Goal: Check status: Check status

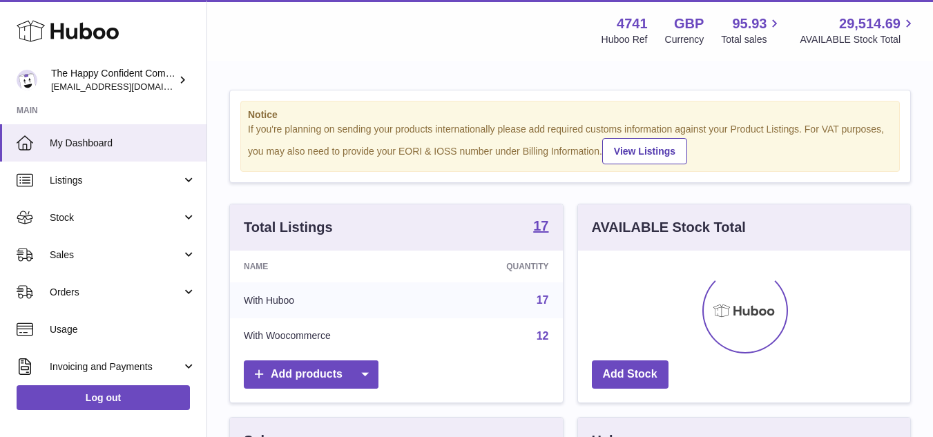
scroll to position [215, 332]
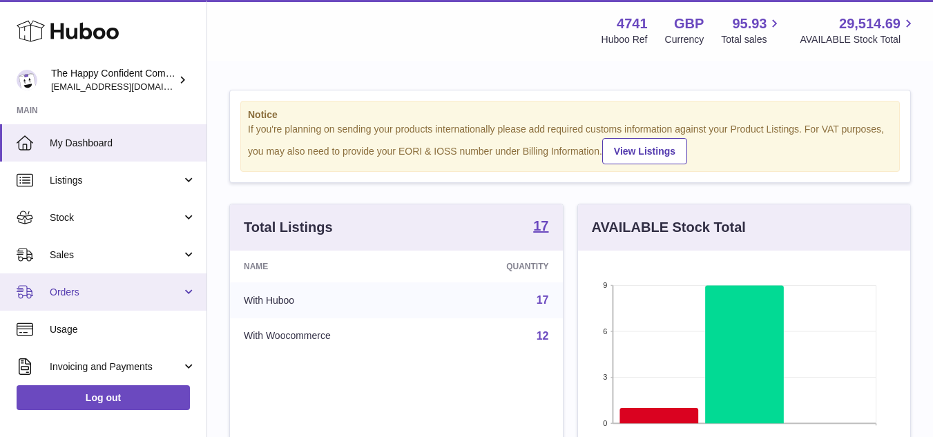
click at [72, 283] on link "Orders" at bounding box center [103, 291] width 206 height 37
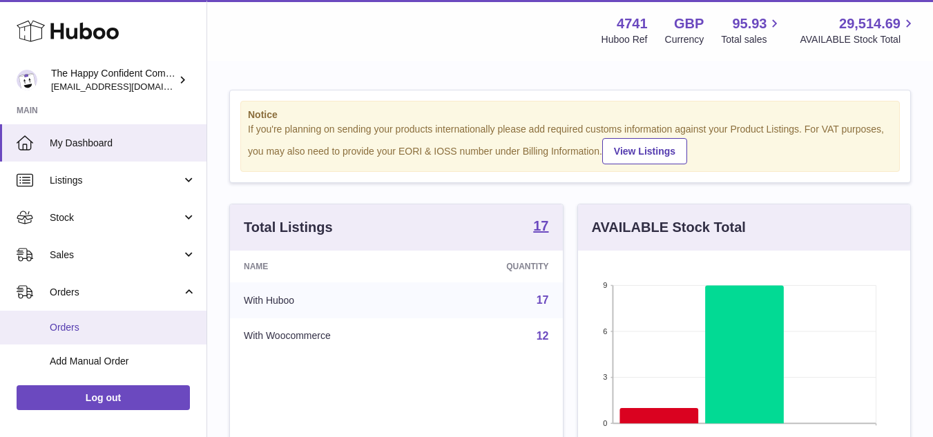
click at [70, 318] on link "Orders" at bounding box center [103, 328] width 206 height 34
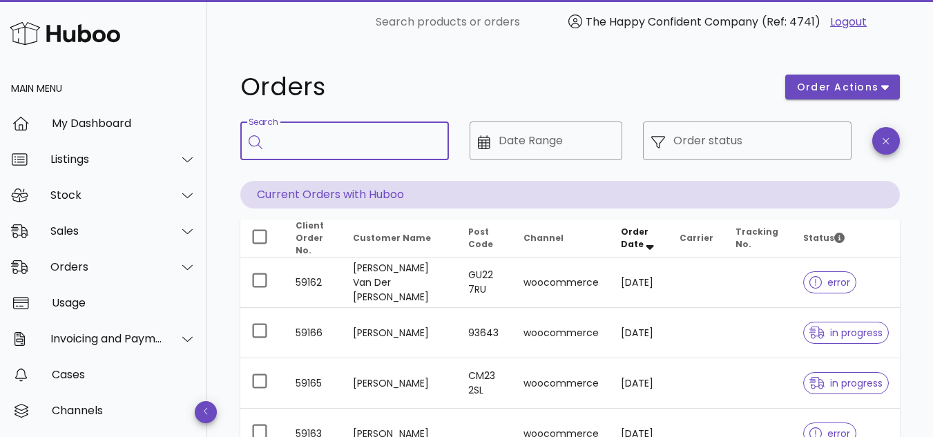
click at [335, 148] on input "Search" at bounding box center [354, 141] width 167 height 22
type input "******"
click at [124, 237] on div "Sales" at bounding box center [106, 230] width 113 height 13
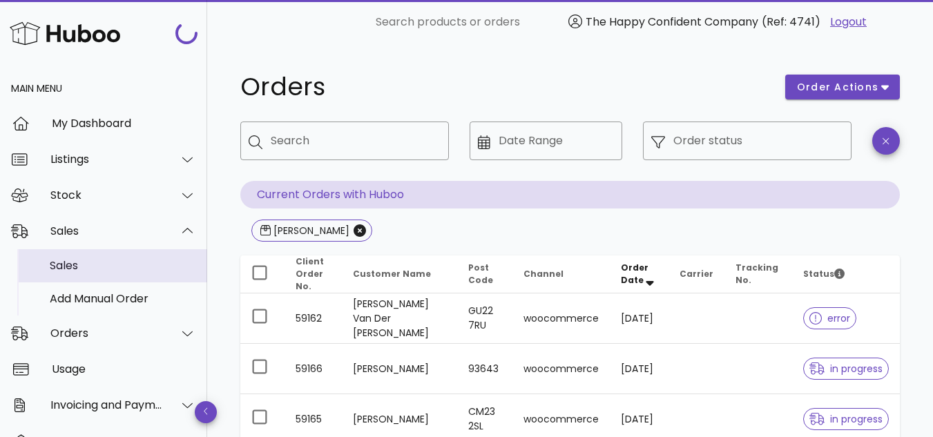
click at [115, 268] on div "Sales" at bounding box center [123, 265] width 146 height 13
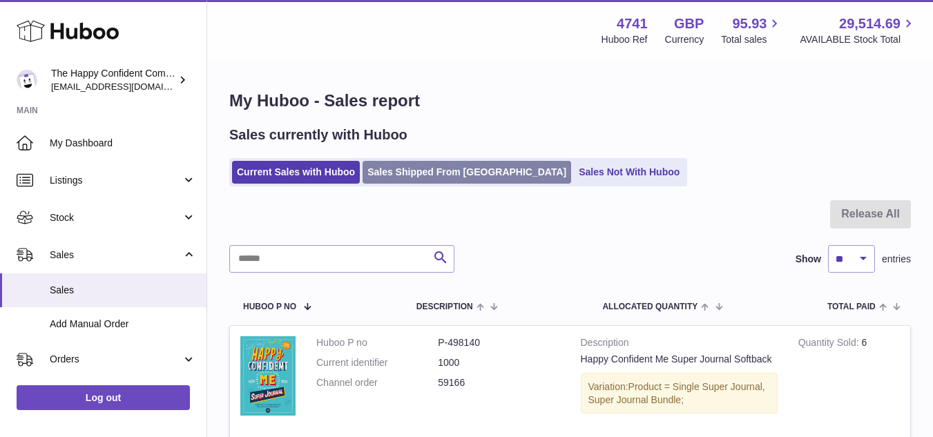
click at [436, 168] on link "Sales Shipped From Huboo" at bounding box center [466, 172] width 208 height 23
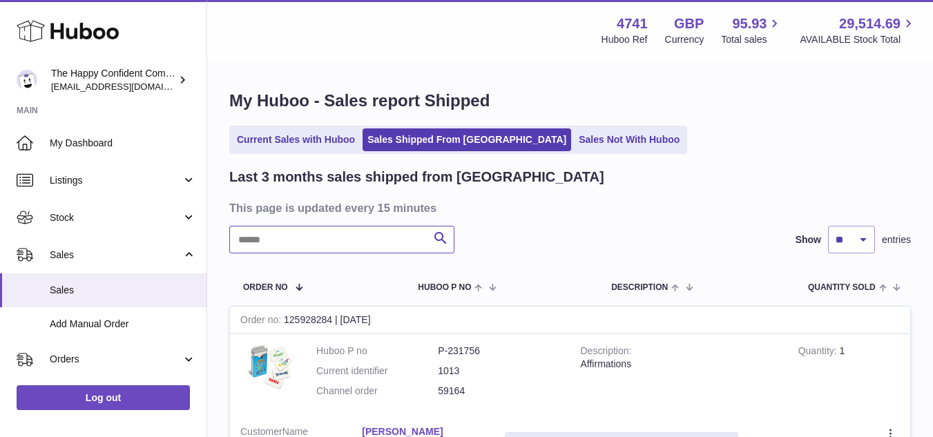
click at [364, 246] on input "text" at bounding box center [341, 240] width 225 height 28
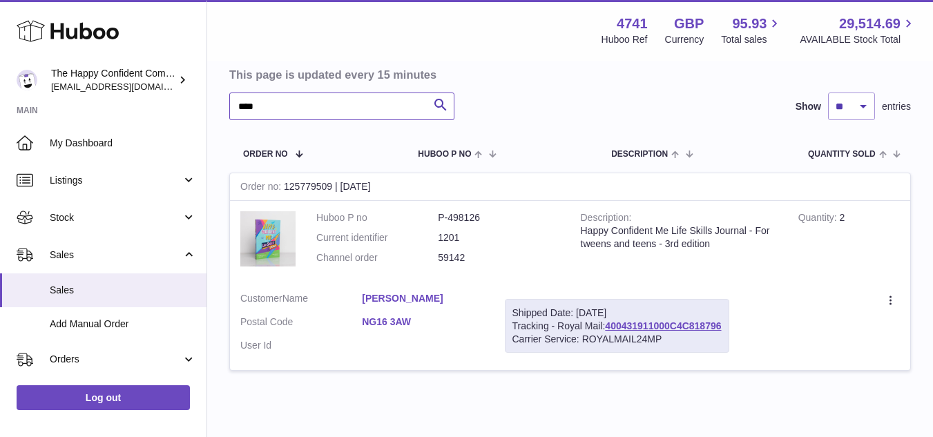
scroll to position [134, 0]
type input "****"
click at [669, 328] on link "400431911000C4C818796" at bounding box center [663, 325] width 116 height 11
